Goal: Use online tool/utility: Utilize a website feature to perform a specific function

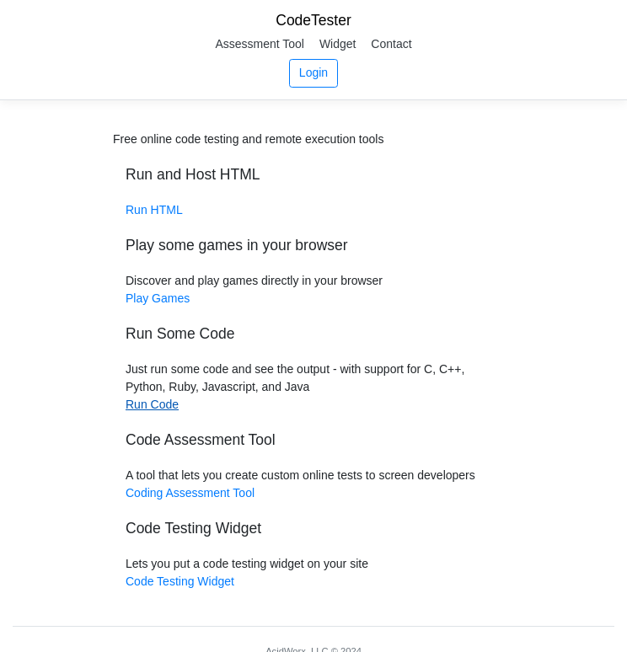
click at [157, 405] on link "Run Code" at bounding box center [151, 404] width 53 height 13
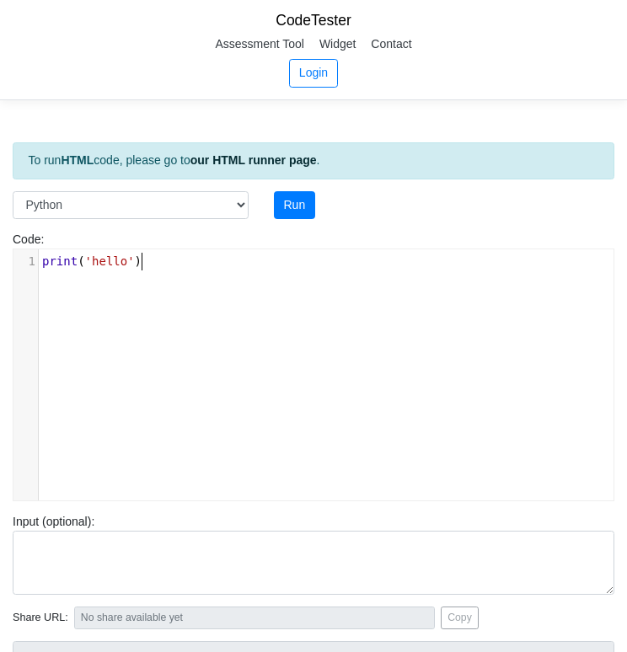
scroll to position [2, 0]
click at [172, 304] on div "xxxxxxxxxx 1 print ( 'hello' )" at bounding box center [325, 387] width 625 height 276
type textarea "trutg"
type textarea "h = (i co"
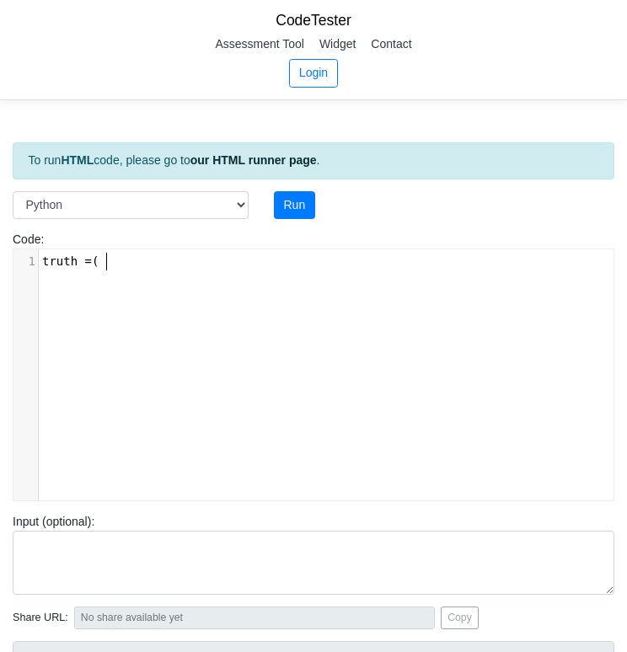
scroll to position [8, 8]
type textarea ""tine"
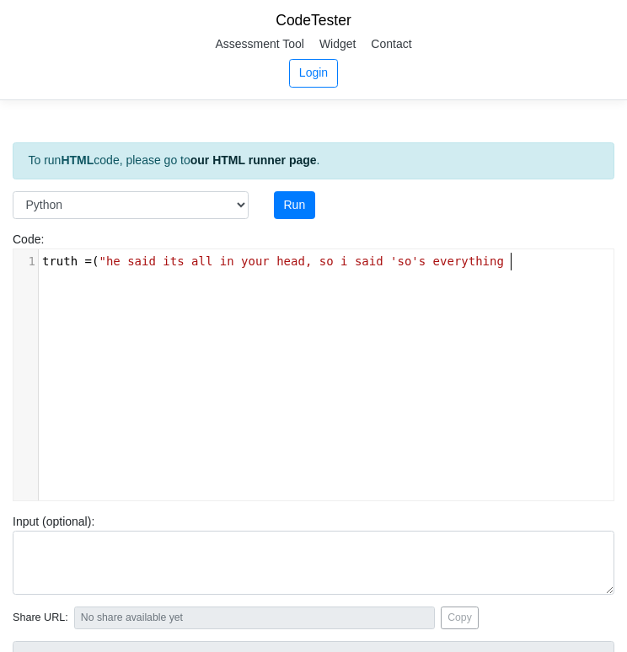
scroll to position [8, 398]
type textarea "he said its all in your head, so i said 'so's everything' but hed"
type textarea "didn't get it. I thought he was aman"
type textarea "m"
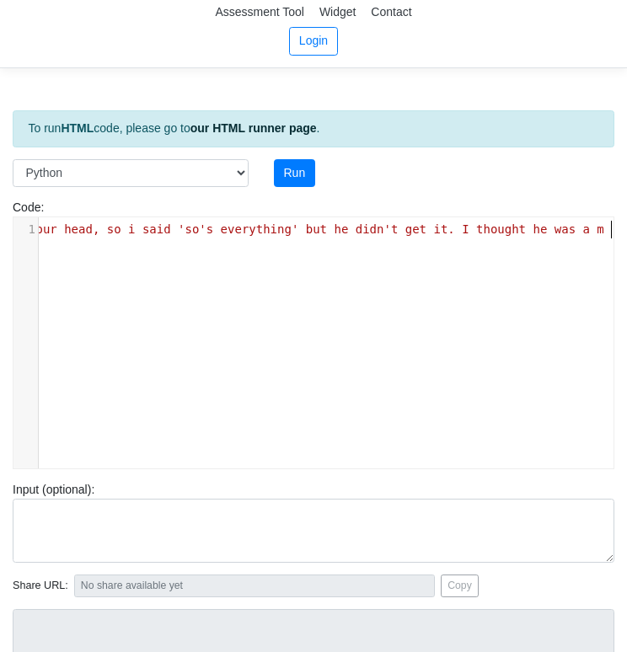
scroll to position [33, 0]
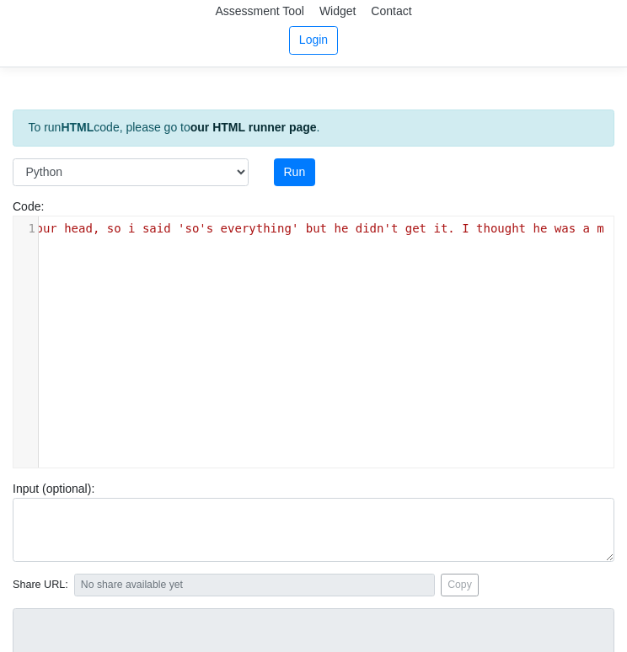
click at [462, 356] on div "​ x 1 truth = ( "he said its all in your head, so i said 'so's everything' but …" at bounding box center [325, 354] width 625 height 276
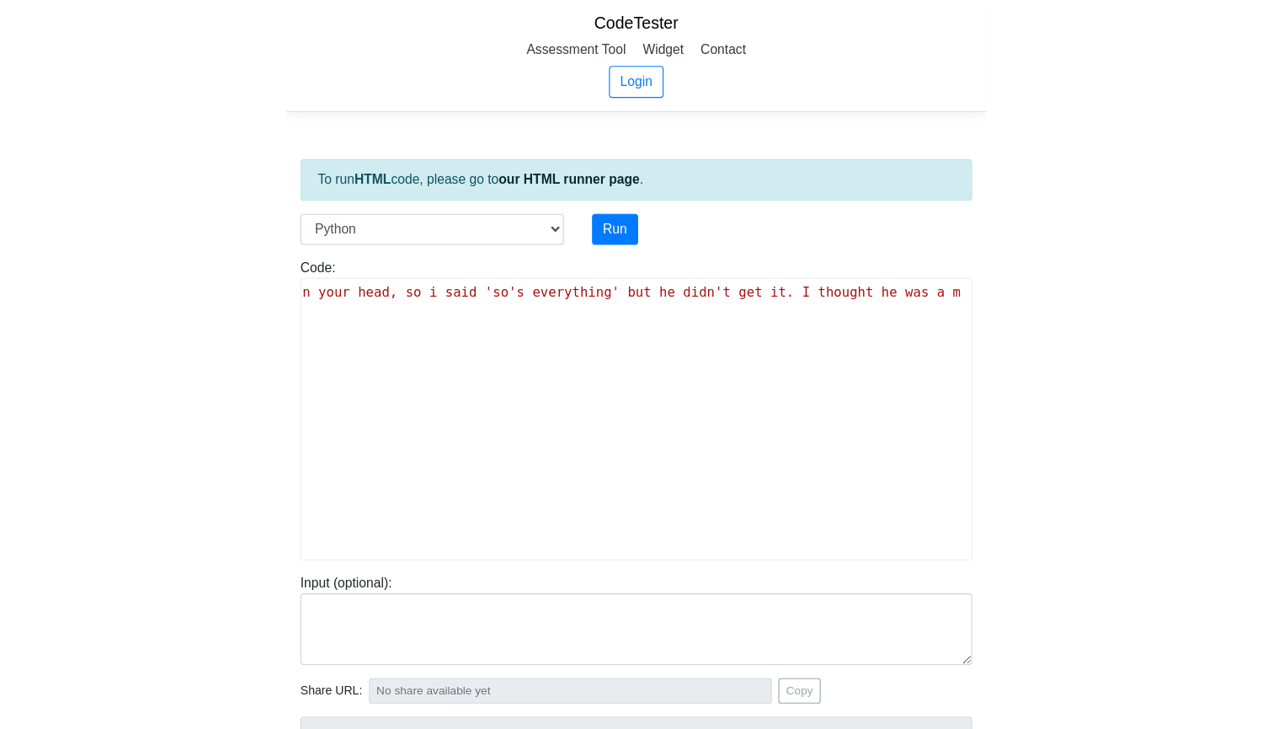
scroll to position [0, 30]
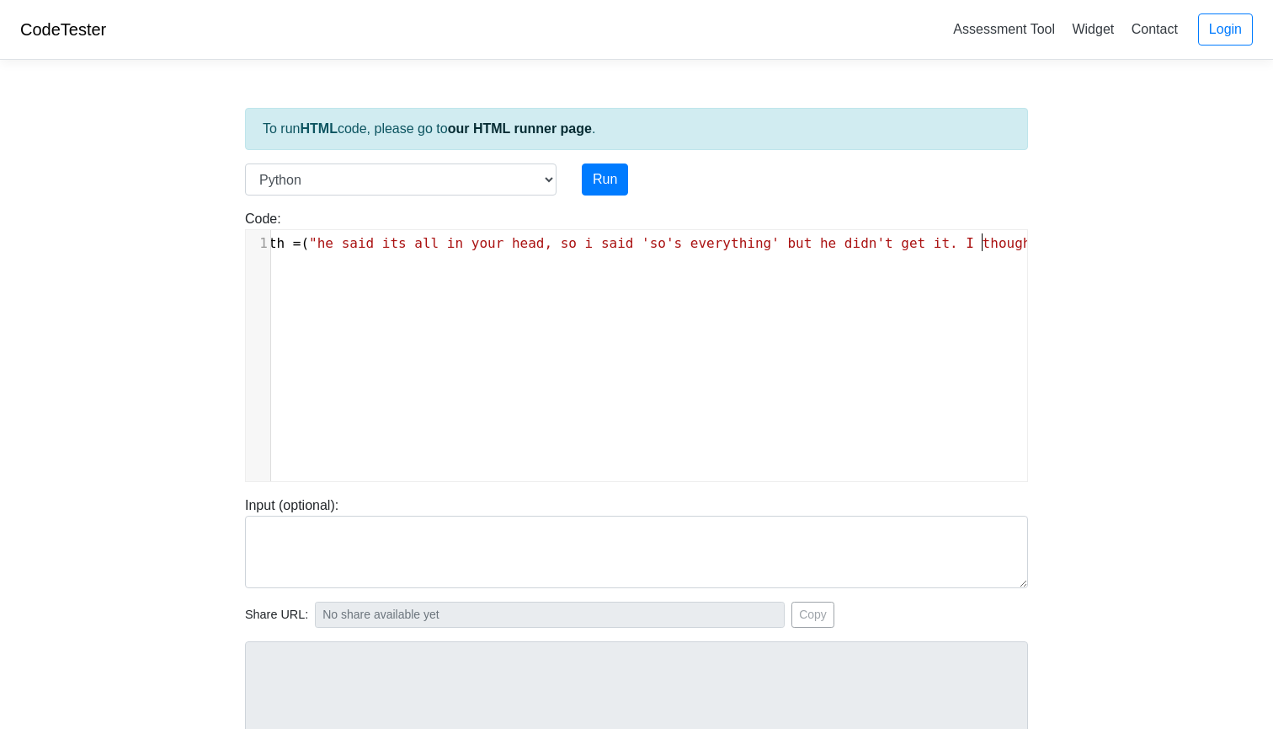
type textarea "thought he was a m"
drag, startPoint x: 985, startPoint y: 244, endPoint x: 1133, endPoint y: 244, distance: 147.4
click at [626, 244] on body "CodeTester Assessment Tool Widget Contact Login To run HTML code, please go to …" at bounding box center [636, 449] width 1273 height 899
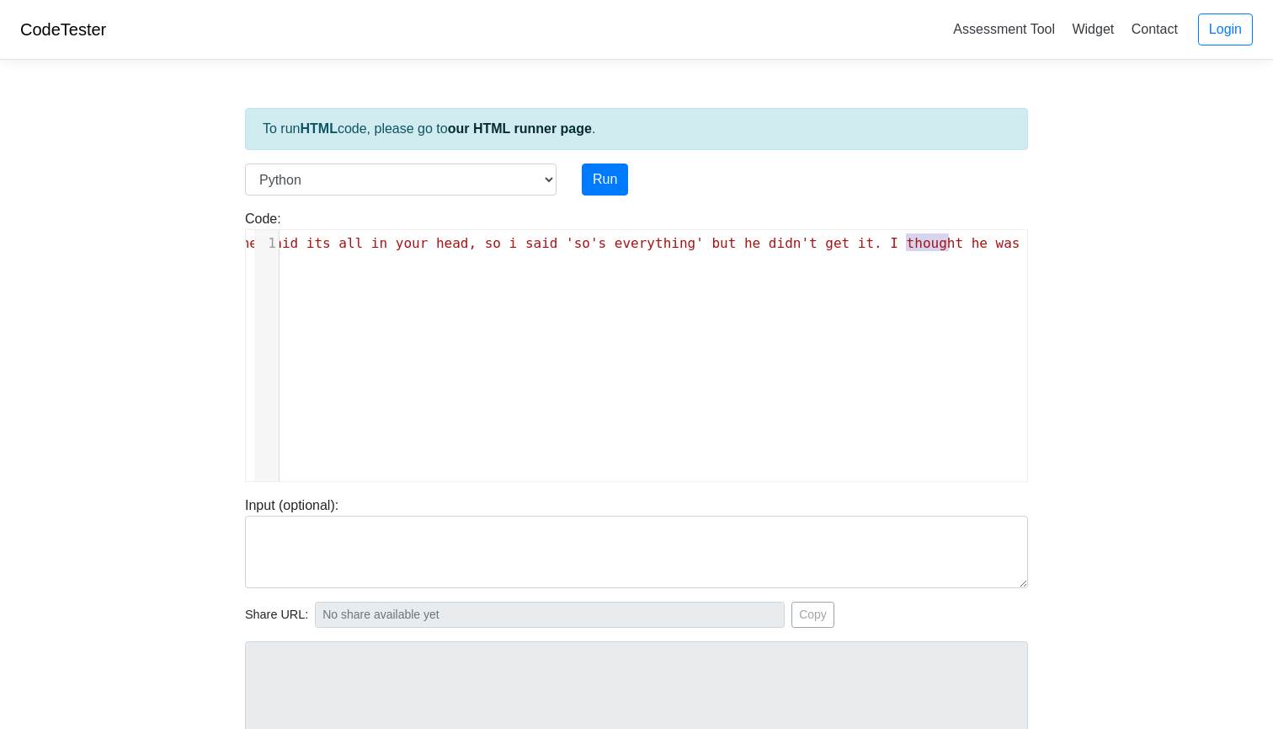
click at [626, 246] on span ""he said its all in your head, so i said 'so's everything' but he didn't get it…" at bounding box center [642, 243] width 819 height 16
type textarea "w"
type textarea "e waa"
type textarea "s"
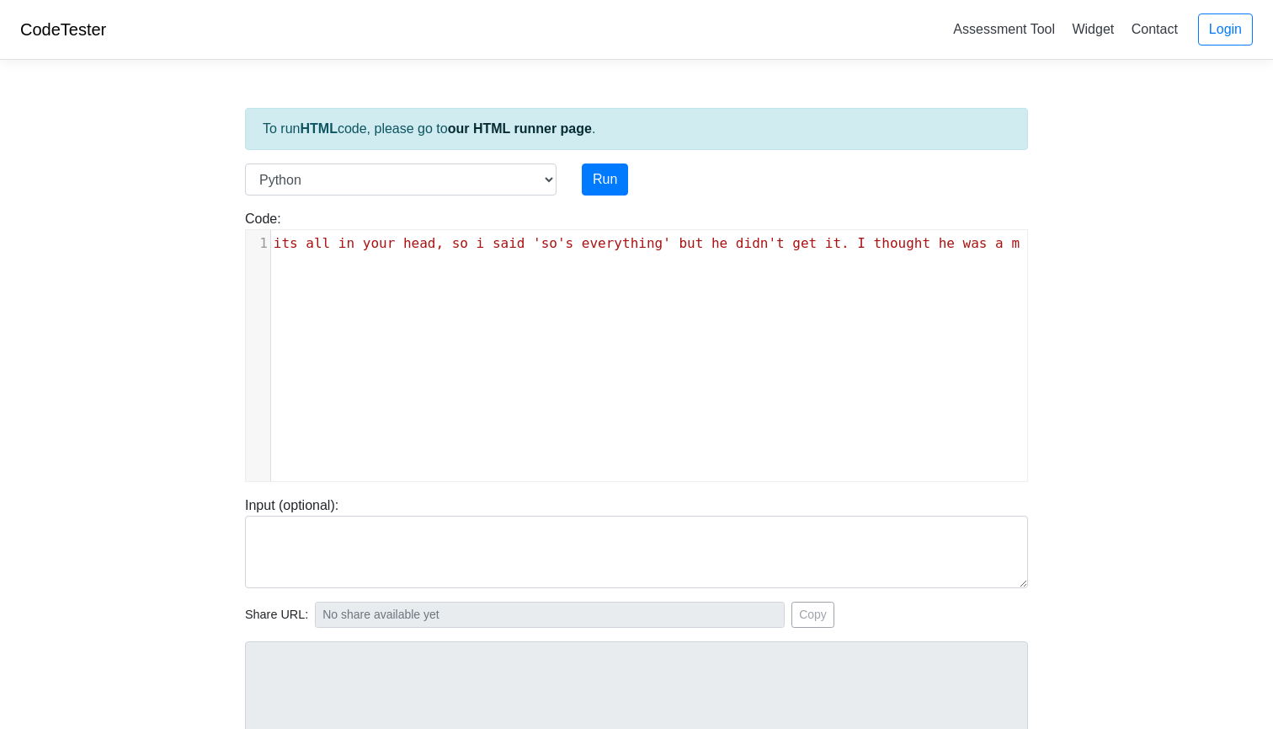
click at [626, 245] on span ""he said its all in your head, so i said 'so's everything' but he didn't get it…" at bounding box center [609, 243] width 819 height 16
type textarea "an bu he was just a little boy."0"
type textarea ")"
type textarea "print (truth)"
click at [626, 173] on button "Run" at bounding box center [605, 179] width 46 height 32
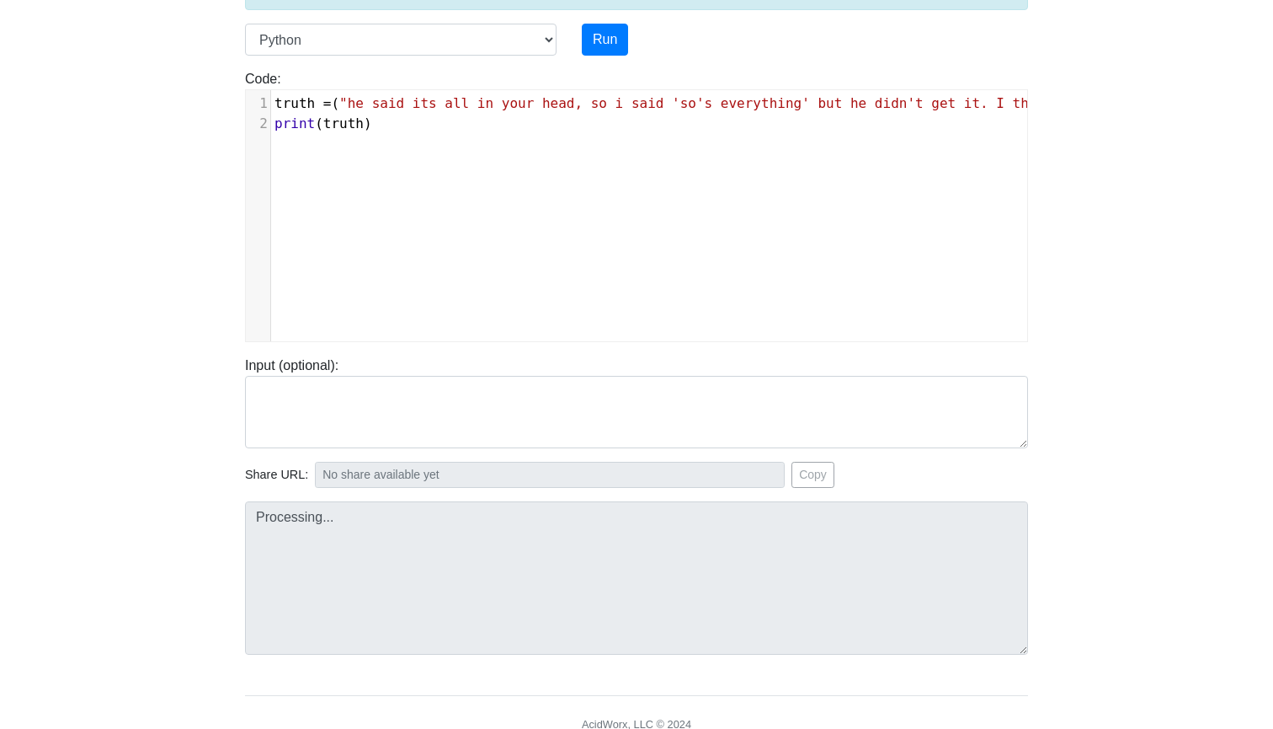
type input "[URL][DOMAIN_NAME]"
type textarea "Stdout: he said its all in your head, so i said 'so's everything' but he didn't…"
